Goal: Information Seeking & Learning: Learn about a topic

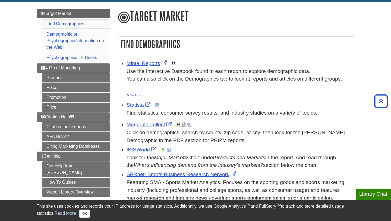
scroll to position [57, 0]
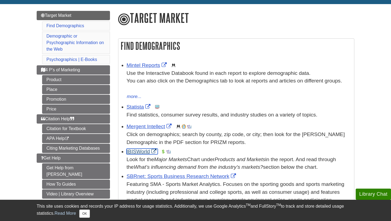
click at [139, 153] on link "IBISWorld" at bounding box center [142, 151] width 31 height 6
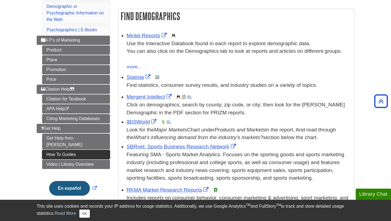
click at [90, 150] on link "How To Guides" at bounding box center [76, 154] width 68 height 9
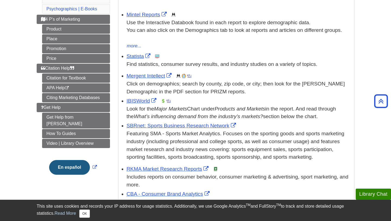
scroll to position [111, 0]
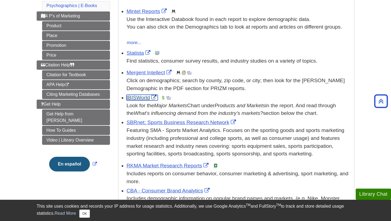
click at [145, 98] on link "IBISWorld" at bounding box center [142, 98] width 31 height 6
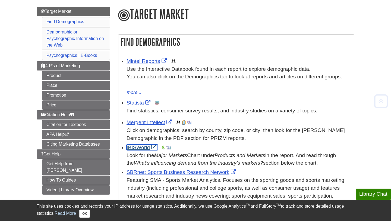
scroll to position [64, 0]
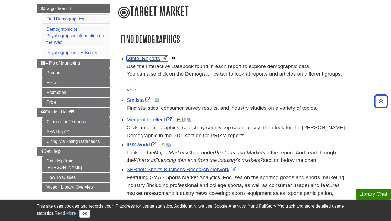
click at [155, 58] on link "Mintel Reports" at bounding box center [148, 58] width 42 height 6
click at [136, 99] on link "Statista" at bounding box center [139, 100] width 25 height 6
click at [149, 144] on link "IBISWorld" at bounding box center [142, 145] width 31 height 6
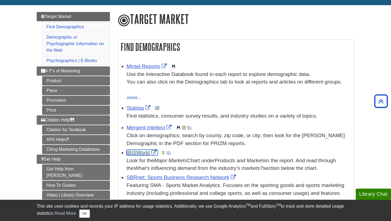
scroll to position [40, 0]
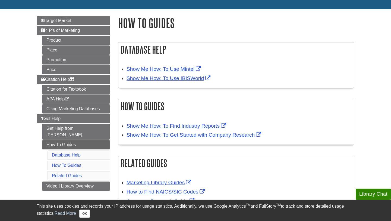
scroll to position [52, 0]
